Goal: Task Accomplishment & Management: Use online tool/utility

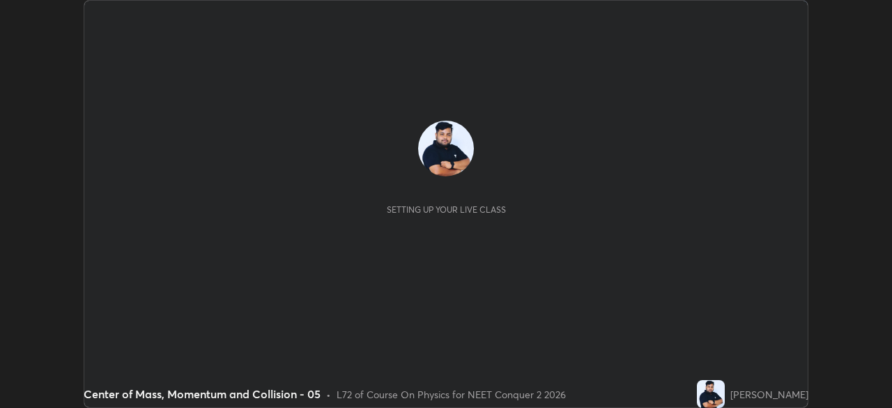
scroll to position [408, 892]
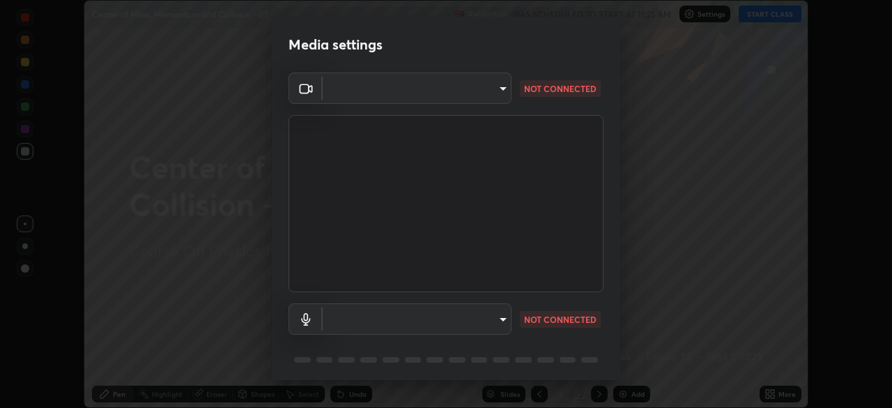
type input "8e51ced37930e971e34d94304a72bdf124377ca82fa83f25b6b4e34e328f1921"
type input "default"
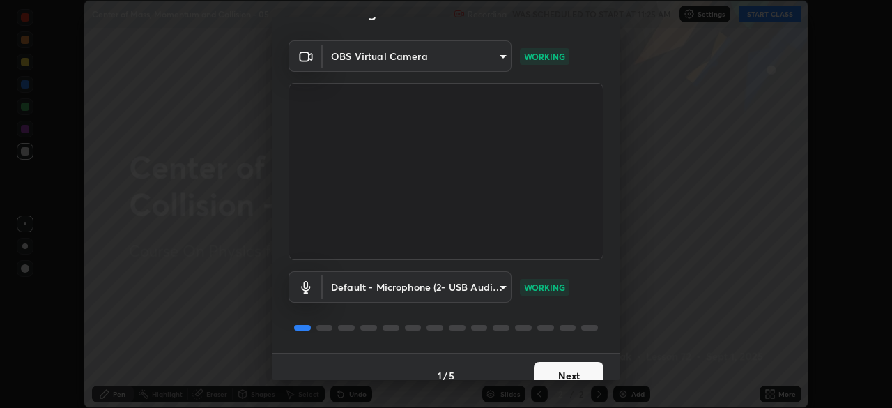
scroll to position [50, 0]
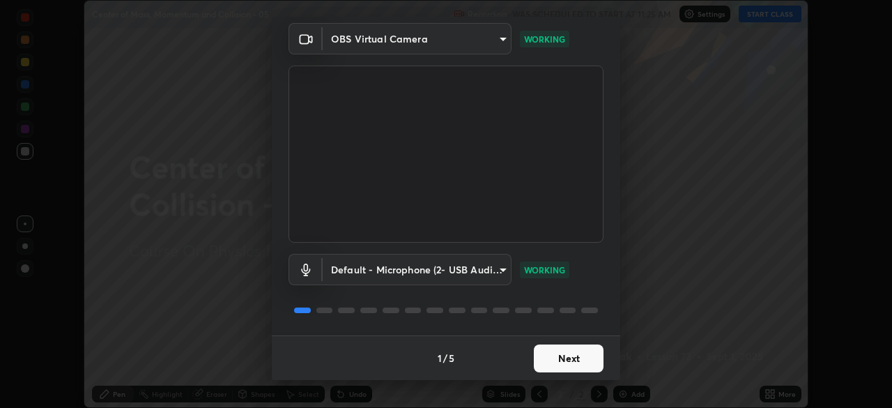
click at [560, 357] on button "Next" at bounding box center [569, 358] width 70 height 28
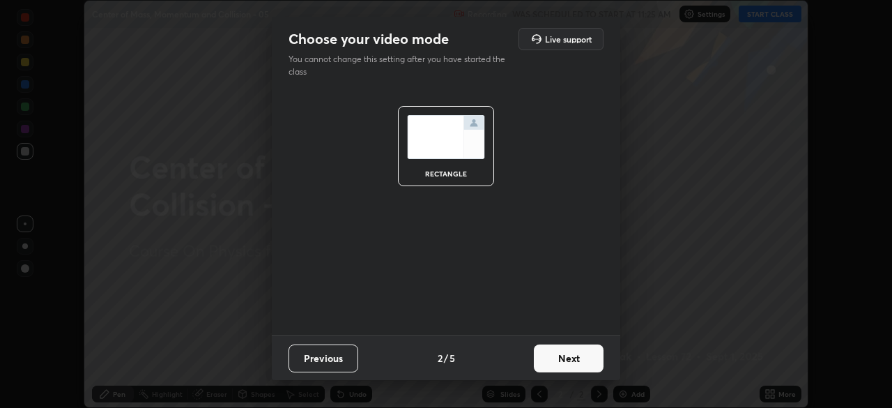
scroll to position [0, 0]
click at [555, 364] on button "Next" at bounding box center [569, 358] width 70 height 28
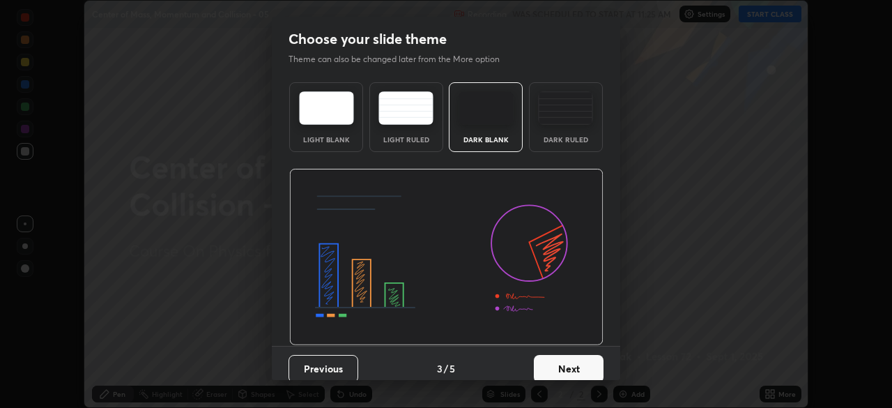
click at [559, 360] on button "Next" at bounding box center [569, 369] width 70 height 28
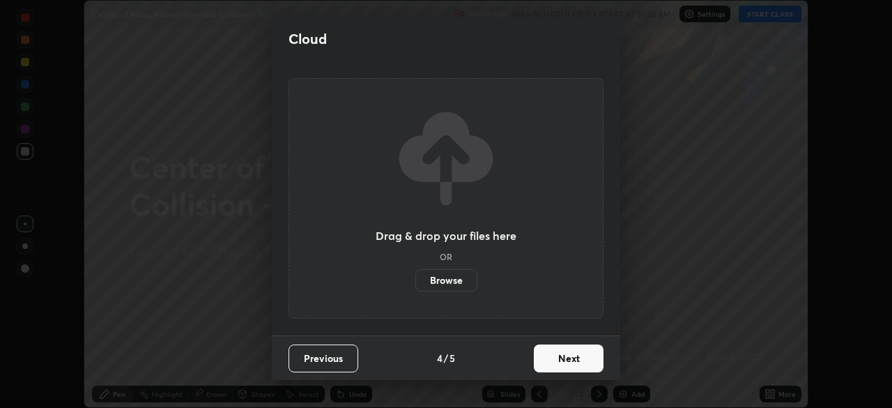
click at [555, 365] on button "Next" at bounding box center [569, 358] width 70 height 28
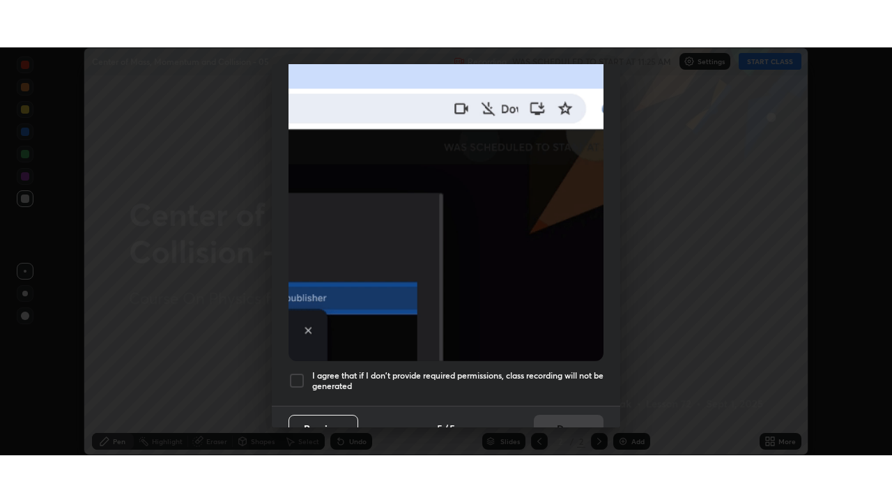
scroll to position [334, 0]
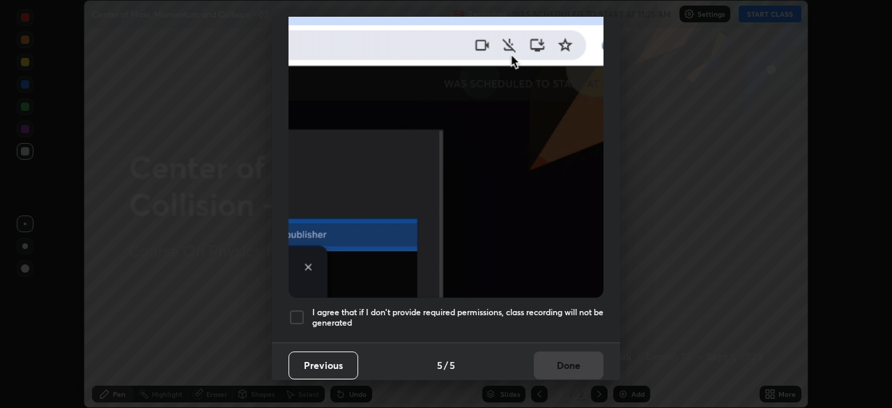
click at [303, 314] on div at bounding box center [297, 317] width 17 height 17
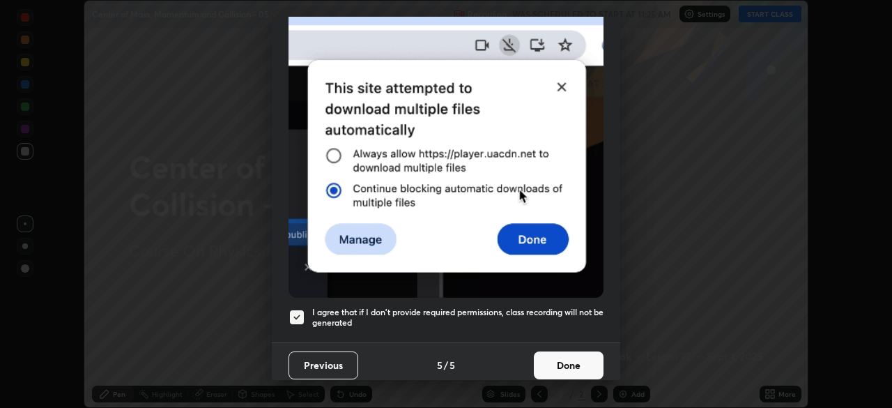
click at [559, 360] on button "Done" at bounding box center [569, 365] width 70 height 28
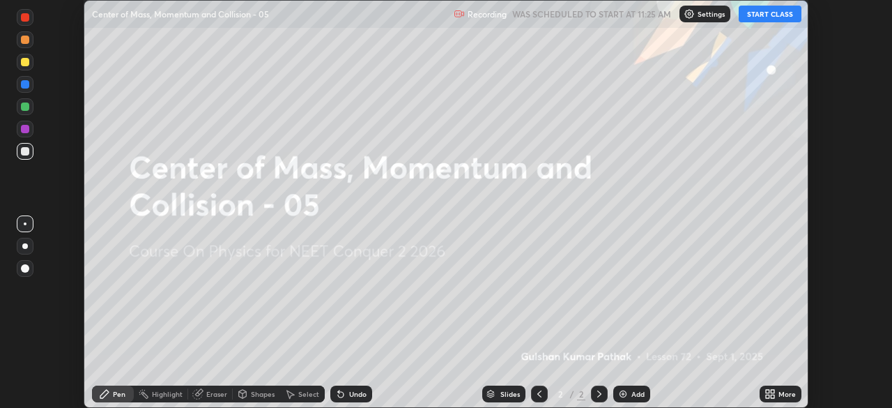
click at [768, 14] on button "START CLASS" at bounding box center [770, 14] width 63 height 17
click at [637, 393] on div "Add" at bounding box center [638, 393] width 13 height 7
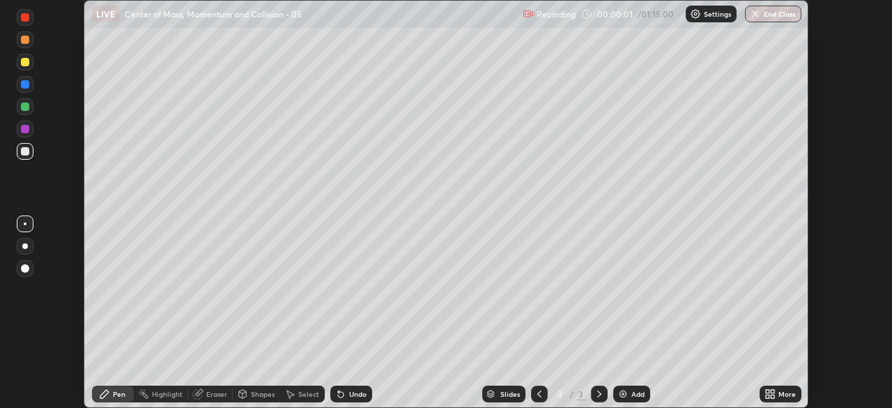
click at [773, 391] on icon at bounding box center [772, 391] width 3 height 3
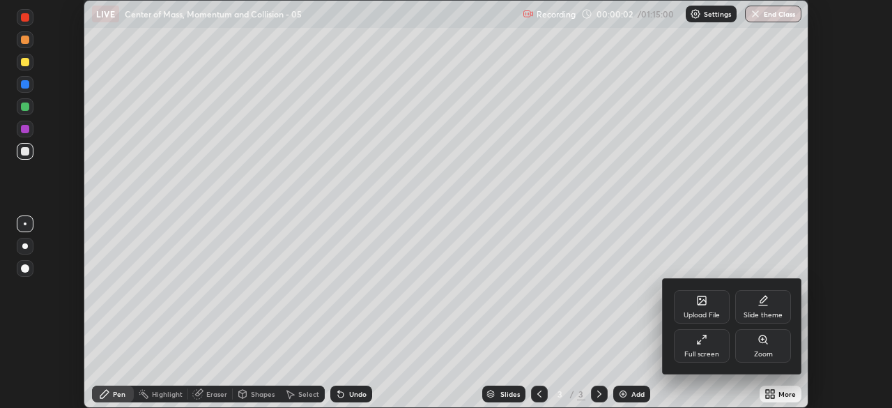
click at [702, 343] on icon at bounding box center [702, 339] width 11 height 11
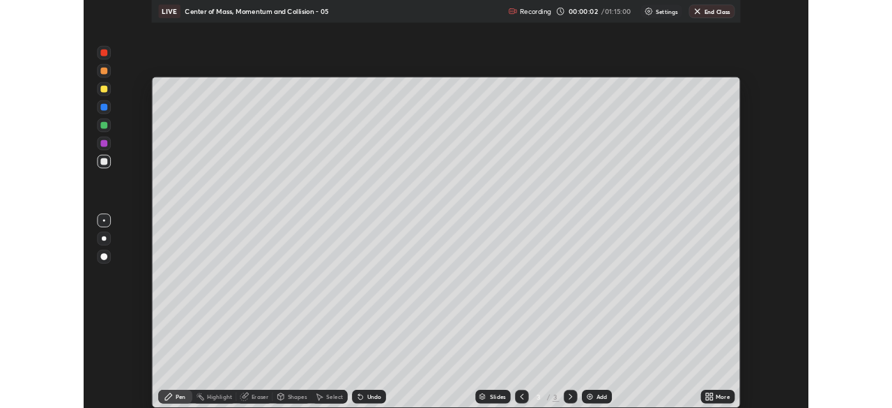
scroll to position [502, 892]
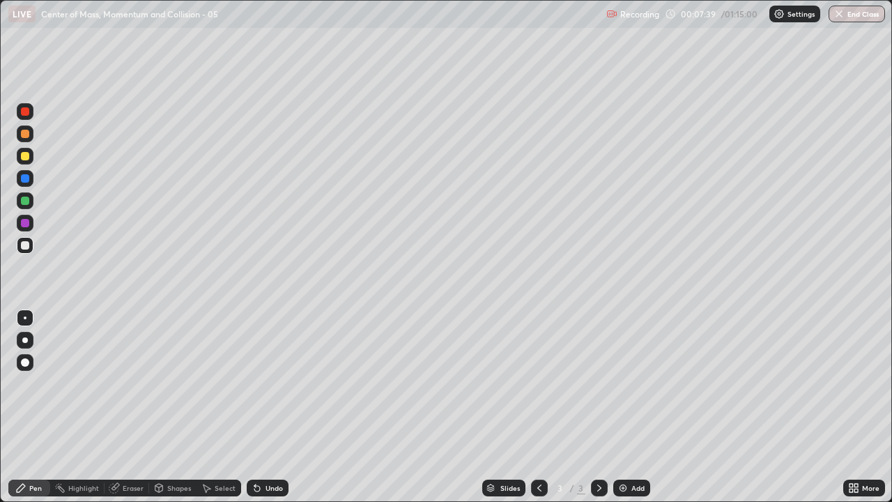
click at [26, 363] on div at bounding box center [25, 362] width 8 height 8
click at [27, 202] on div at bounding box center [25, 201] width 8 height 8
click at [628, 407] on img at bounding box center [623, 488] width 11 height 11
click at [176, 407] on div "Shapes" at bounding box center [179, 488] width 24 height 7
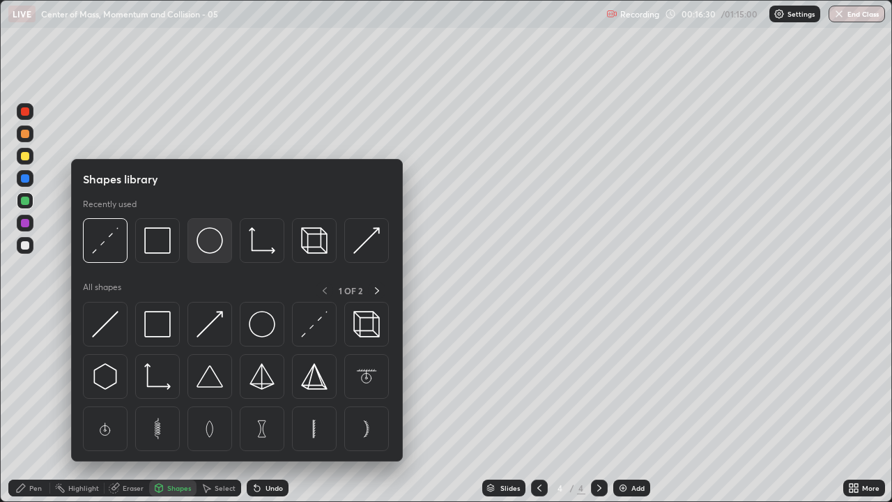
click at [213, 244] on img at bounding box center [210, 240] width 26 height 26
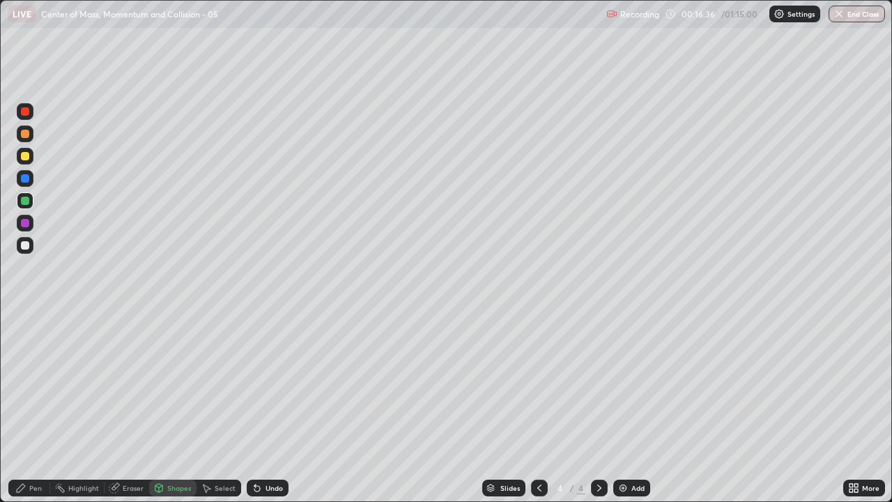
click at [33, 407] on div "Pen" at bounding box center [29, 488] width 42 height 17
click at [629, 407] on div "Add" at bounding box center [632, 488] width 37 height 17
click at [220, 407] on div "Select" at bounding box center [219, 488] width 45 height 17
click at [222, 407] on div "Select" at bounding box center [225, 488] width 21 height 7
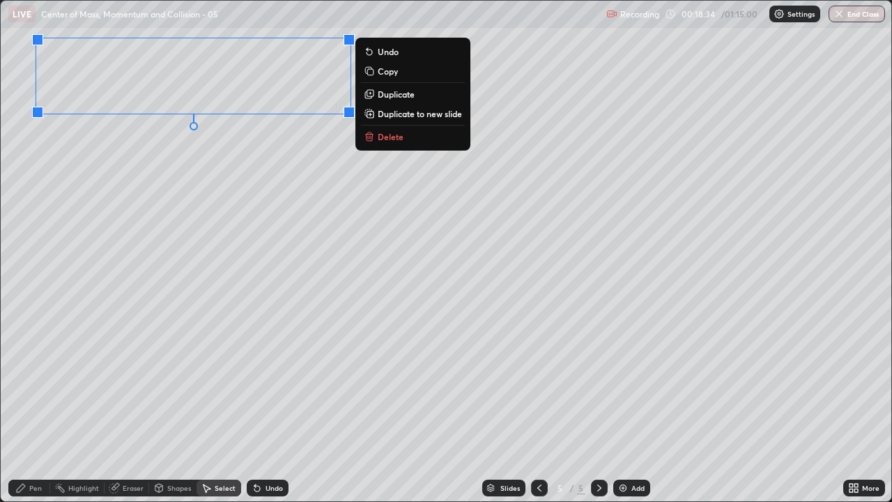
click at [44, 407] on div "Pen" at bounding box center [29, 488] width 42 height 17
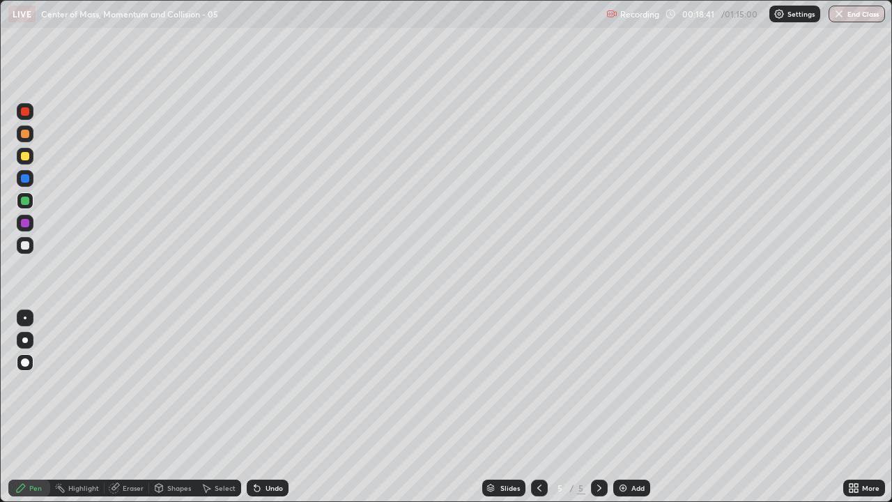
click at [130, 407] on div "Eraser" at bounding box center [133, 488] width 21 height 7
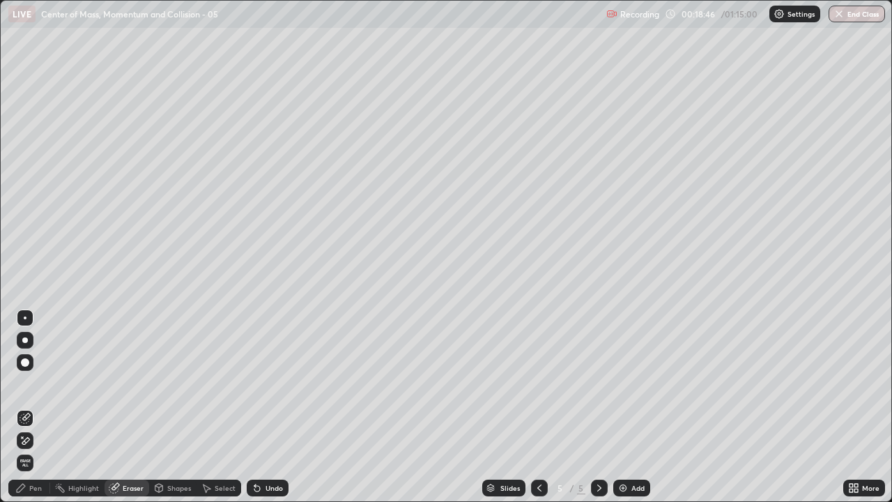
click at [35, 407] on div "Pen" at bounding box center [35, 488] width 13 height 7
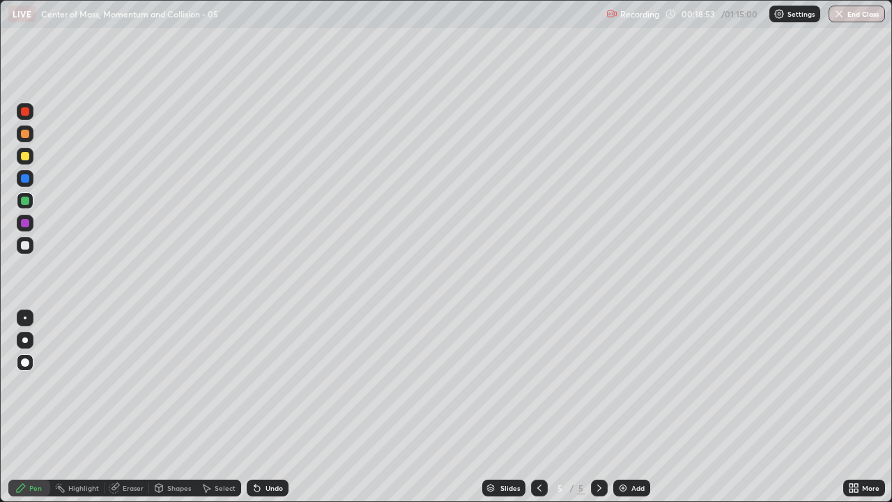
click at [27, 153] on div at bounding box center [25, 156] width 8 height 8
click at [26, 181] on div at bounding box center [25, 178] width 8 height 8
click at [266, 407] on div "Undo" at bounding box center [274, 488] width 17 height 7
click at [23, 192] on div at bounding box center [25, 200] width 17 height 17
click at [621, 407] on img at bounding box center [623, 488] width 11 height 11
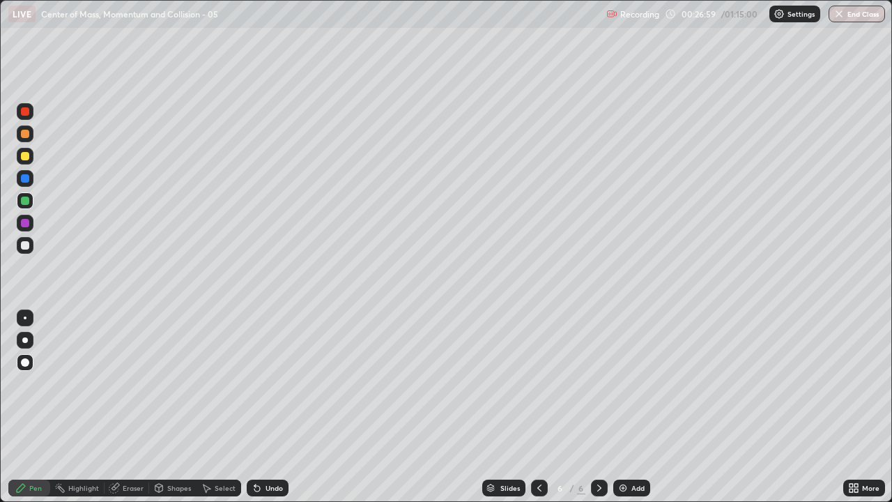
click at [532, 407] on div at bounding box center [539, 488] width 17 height 17
click at [26, 157] on div at bounding box center [25, 156] width 8 height 8
click at [632, 407] on div "Add" at bounding box center [638, 488] width 13 height 7
click at [176, 407] on div "Shapes" at bounding box center [179, 488] width 24 height 7
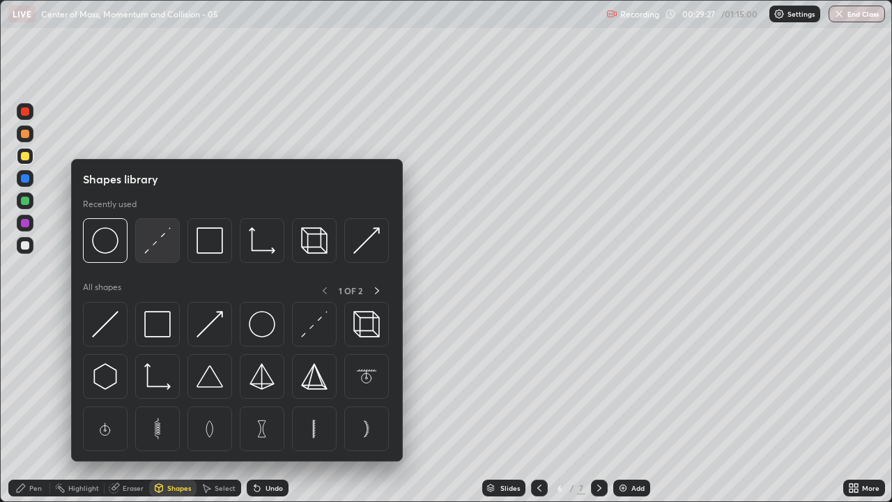
click at [161, 247] on img at bounding box center [157, 240] width 26 height 26
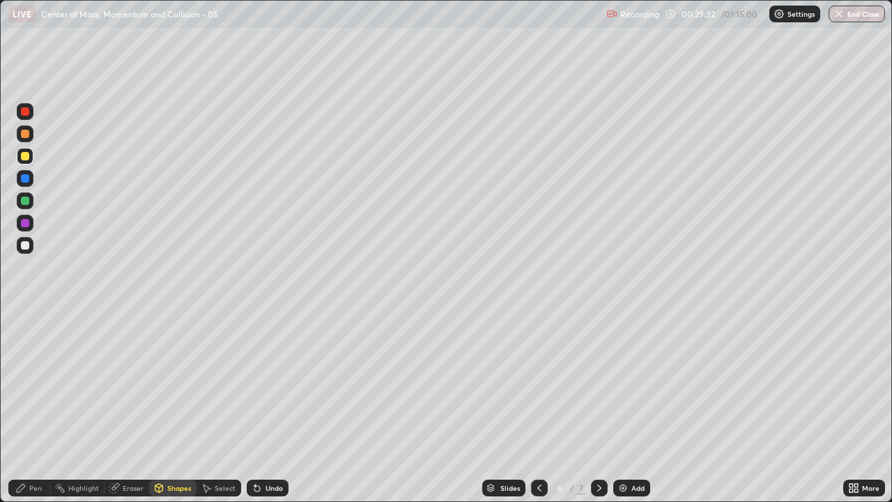
click at [40, 407] on div "Pen" at bounding box center [35, 488] width 13 height 7
click at [28, 248] on div at bounding box center [25, 245] width 8 height 8
click at [26, 200] on div at bounding box center [25, 201] width 8 height 8
click at [273, 407] on div "Undo" at bounding box center [274, 488] width 17 height 7
click at [268, 407] on div "Undo" at bounding box center [274, 488] width 17 height 7
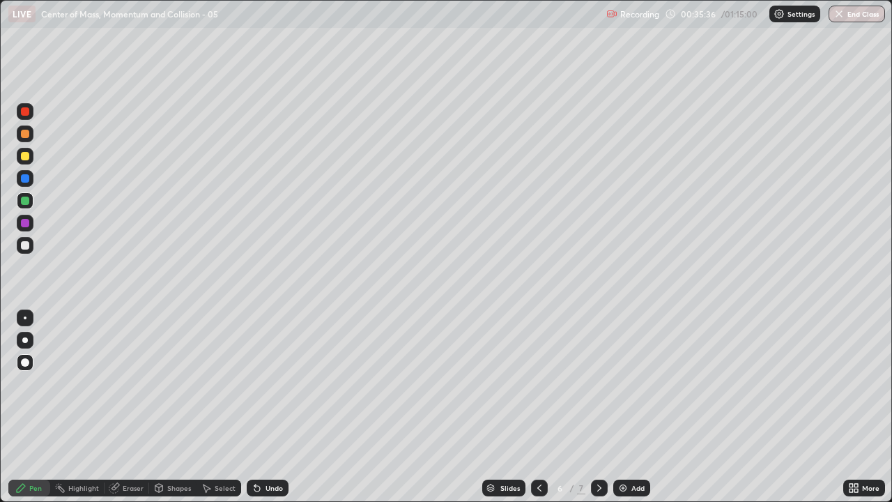
click at [266, 407] on div "Undo" at bounding box center [274, 488] width 17 height 7
click at [625, 407] on img at bounding box center [623, 488] width 11 height 11
click at [176, 407] on div "Shapes" at bounding box center [179, 488] width 24 height 7
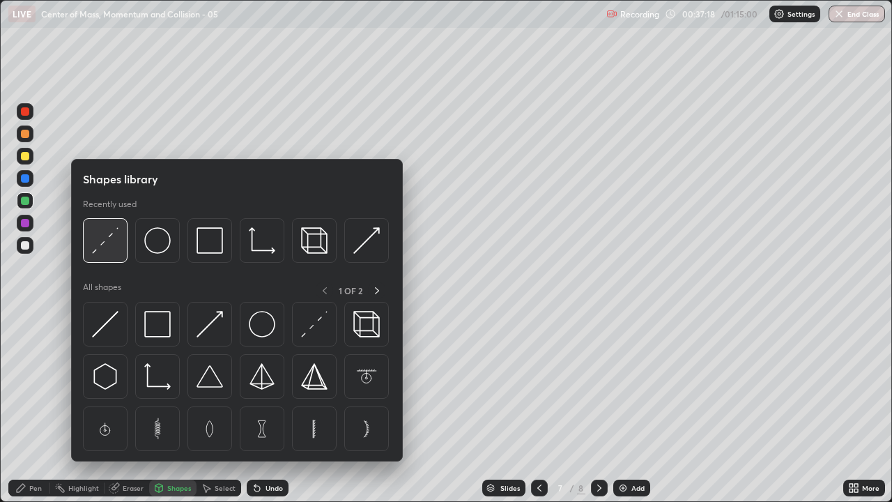
click at [109, 237] on img at bounding box center [105, 240] width 26 height 26
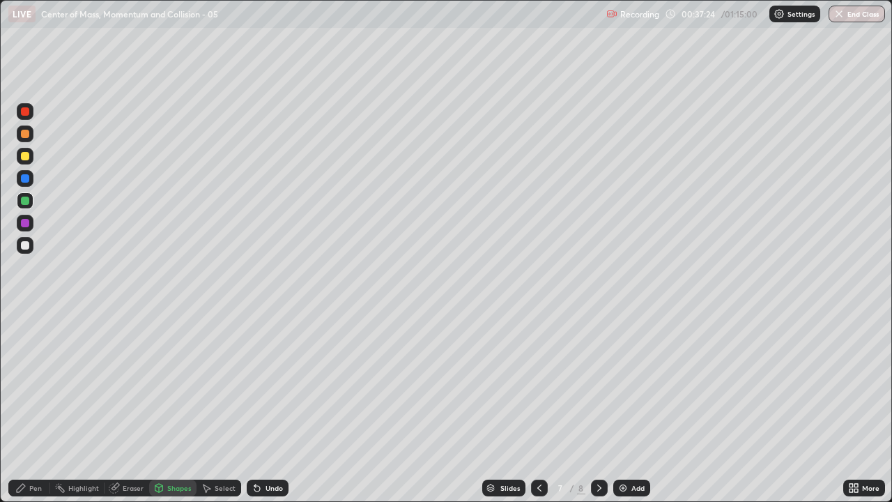
click at [174, 407] on div "Shapes" at bounding box center [179, 488] width 24 height 7
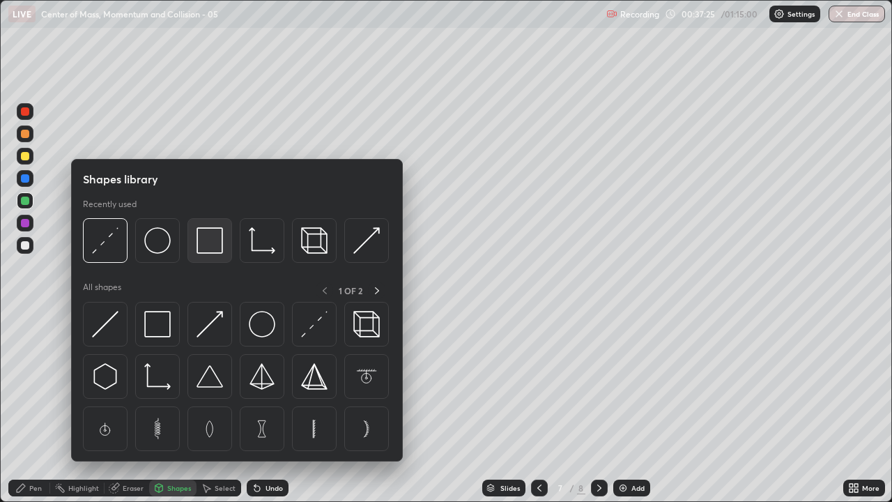
click at [214, 245] on img at bounding box center [210, 240] width 26 height 26
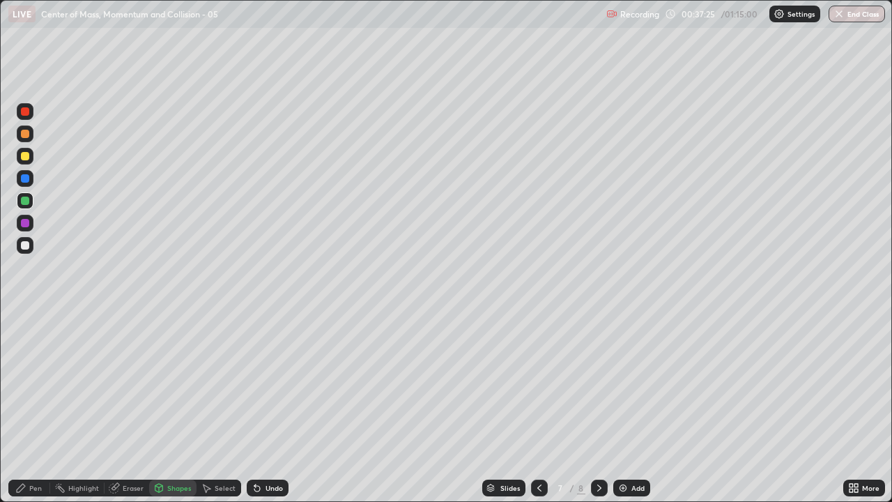
click at [30, 250] on div at bounding box center [25, 245] width 17 height 17
click at [38, 407] on div "Pen" at bounding box center [35, 488] width 13 height 7
click at [25, 201] on div at bounding box center [25, 201] width 8 height 8
click at [24, 155] on div at bounding box center [25, 156] width 8 height 8
click at [627, 407] on img at bounding box center [623, 488] width 11 height 11
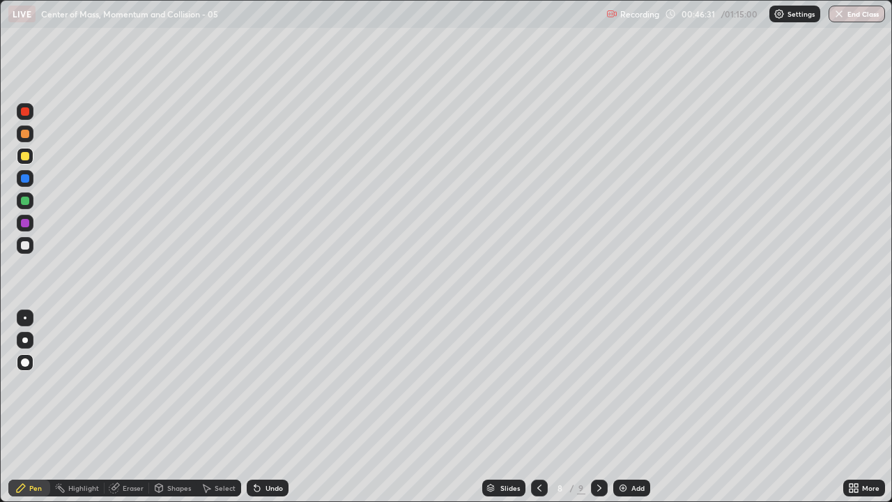
click at [178, 407] on div "Shapes" at bounding box center [172, 488] width 47 height 17
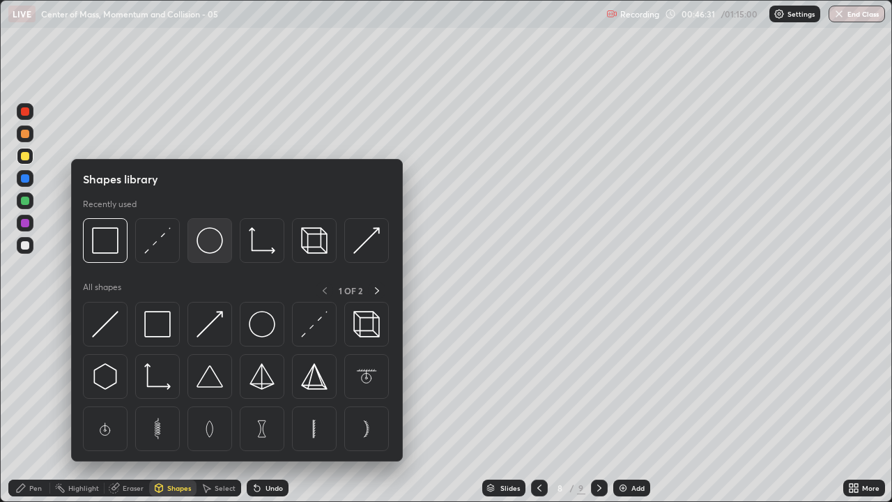
click at [208, 247] on img at bounding box center [210, 240] width 26 height 26
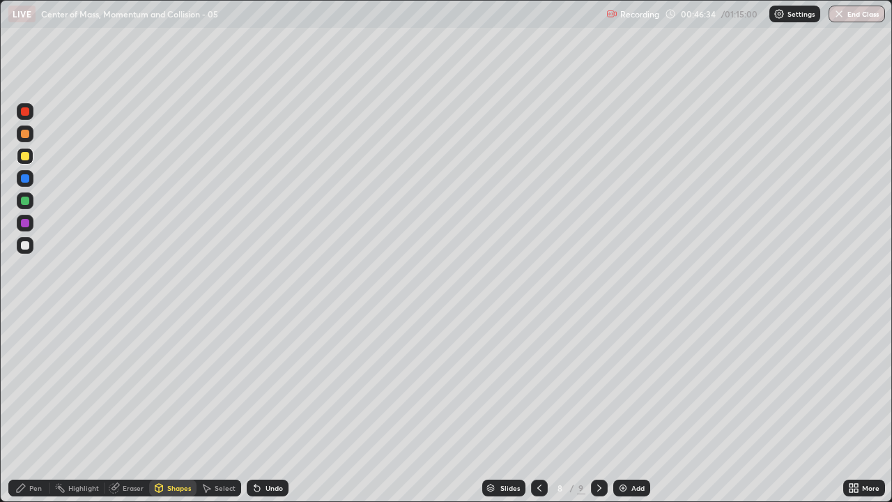
click at [31, 407] on div "Pen" at bounding box center [35, 488] width 13 height 7
click at [21, 203] on div at bounding box center [25, 201] width 8 height 8
click at [25, 251] on div at bounding box center [25, 245] width 17 height 17
click at [30, 223] on div at bounding box center [25, 223] width 17 height 17
click at [25, 318] on div at bounding box center [25, 318] width 3 height 3
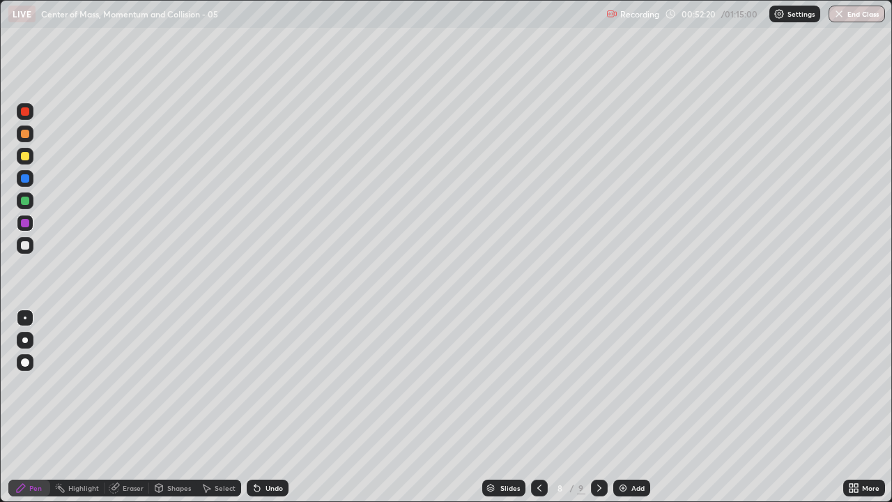
click at [26, 362] on div at bounding box center [25, 362] width 8 height 8
click at [26, 199] on div at bounding box center [25, 201] width 8 height 8
click at [24, 218] on div at bounding box center [25, 223] width 17 height 17
click at [25, 318] on div at bounding box center [25, 318] width 3 height 3
click at [24, 358] on div at bounding box center [25, 362] width 8 height 8
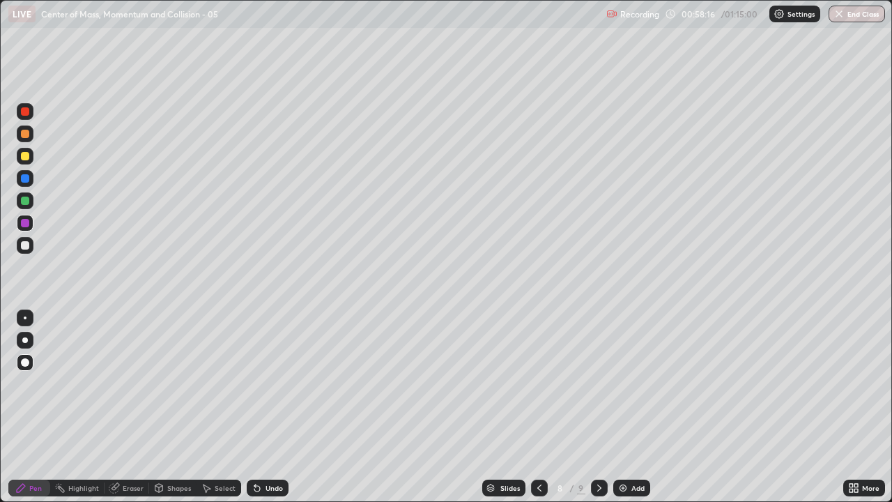
click at [632, 407] on div "Add" at bounding box center [638, 488] width 13 height 7
click at [17, 158] on div at bounding box center [25, 156] width 17 height 17
click at [22, 201] on div at bounding box center [25, 201] width 8 height 8
click at [26, 181] on div at bounding box center [25, 178] width 8 height 8
click at [623, 407] on img at bounding box center [623, 488] width 11 height 11
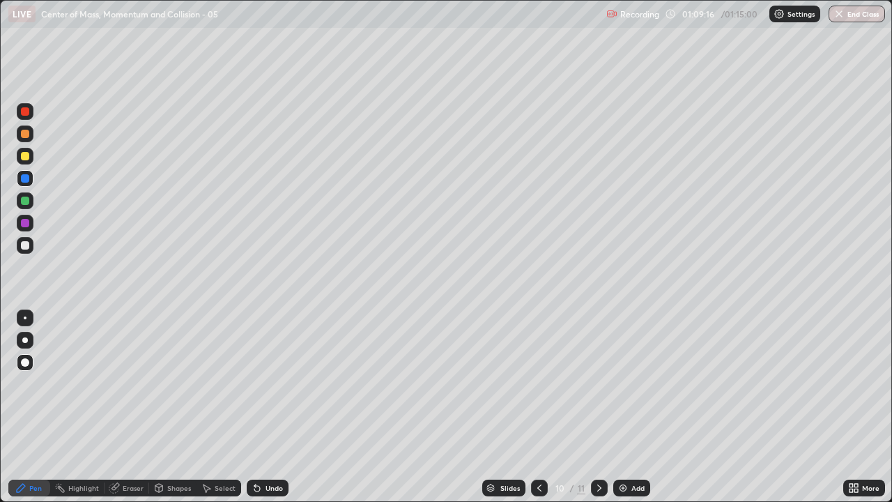
click at [26, 199] on div at bounding box center [25, 201] width 8 height 8
click at [26, 159] on div at bounding box center [25, 156] width 8 height 8
click at [30, 225] on div at bounding box center [25, 223] width 17 height 17
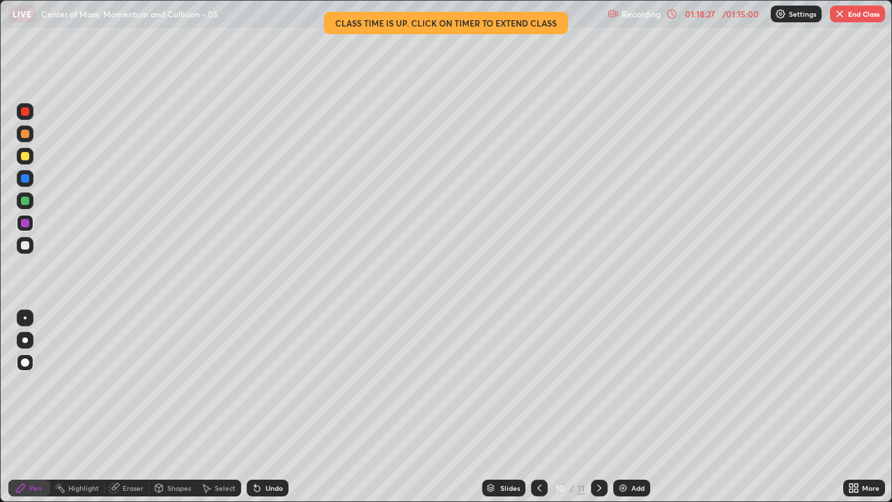
click at [859, 16] on button "End Class" at bounding box center [857, 14] width 55 height 17
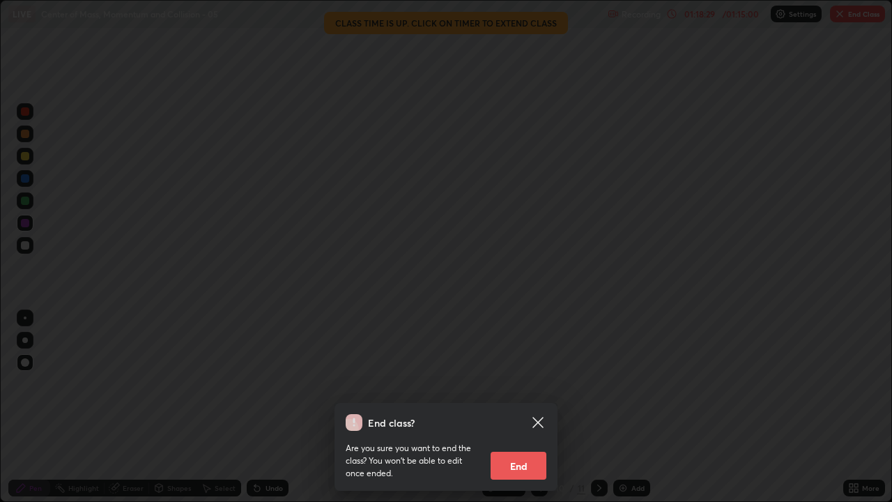
click at [856, 20] on div "End class? Are you sure you want to end the class? You won’t be able to edit on…" at bounding box center [446, 251] width 892 height 502
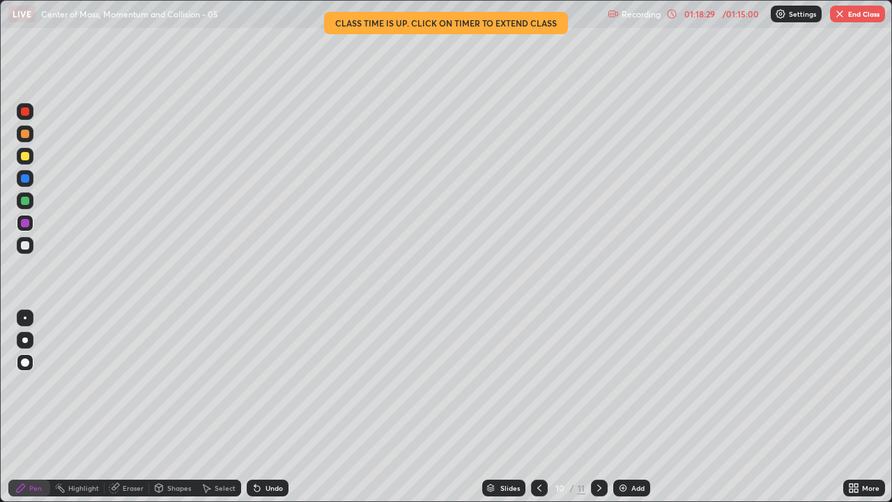
click at [859, 18] on button "End Class" at bounding box center [857, 14] width 55 height 17
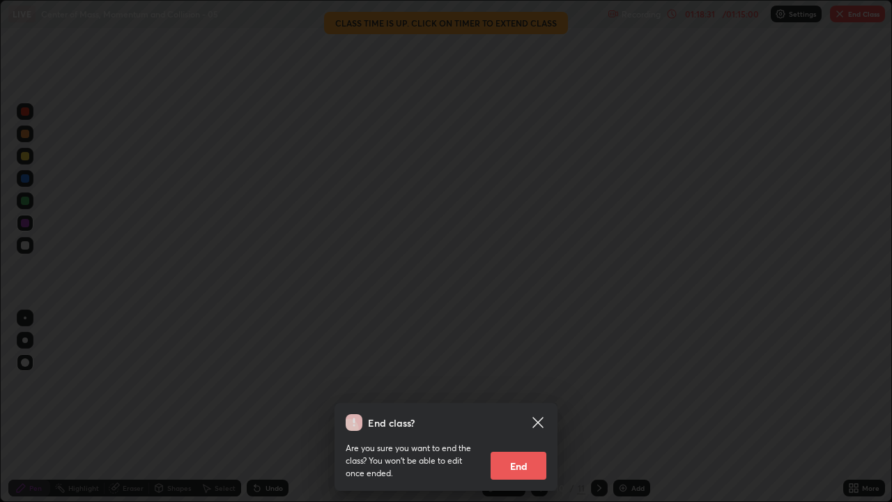
click at [531, 407] on button "End" at bounding box center [519, 466] width 56 height 28
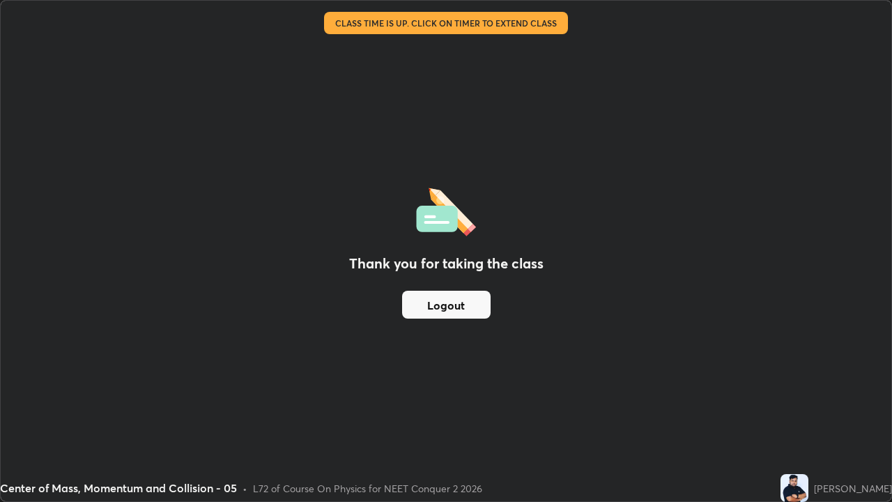
click at [781, 407] on img at bounding box center [795, 488] width 28 height 28
click at [460, 304] on button "Logout" at bounding box center [446, 305] width 89 height 28
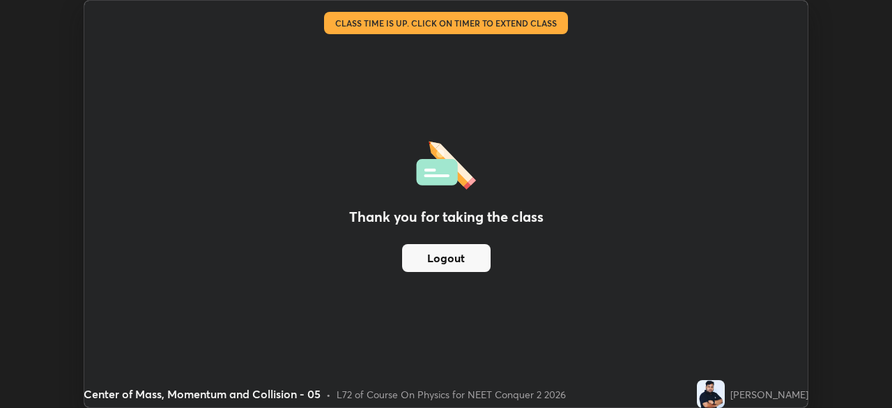
scroll to position [69318, 68834]
click at [697, 393] on img at bounding box center [711, 394] width 28 height 28
